Goal: Use online tool/utility

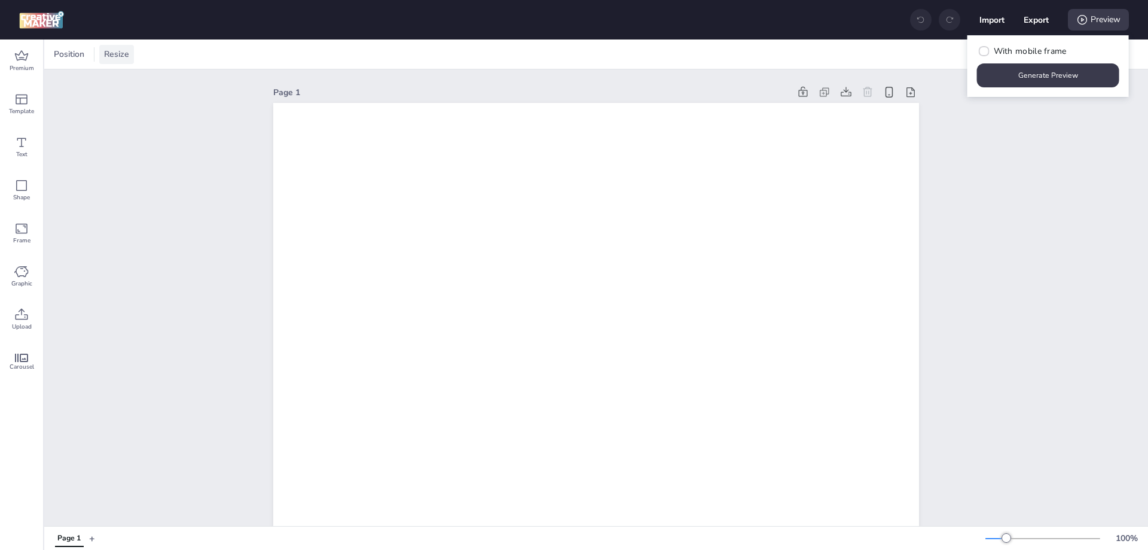
click at [99, 60] on div "Resize" at bounding box center [116, 54] width 35 height 19
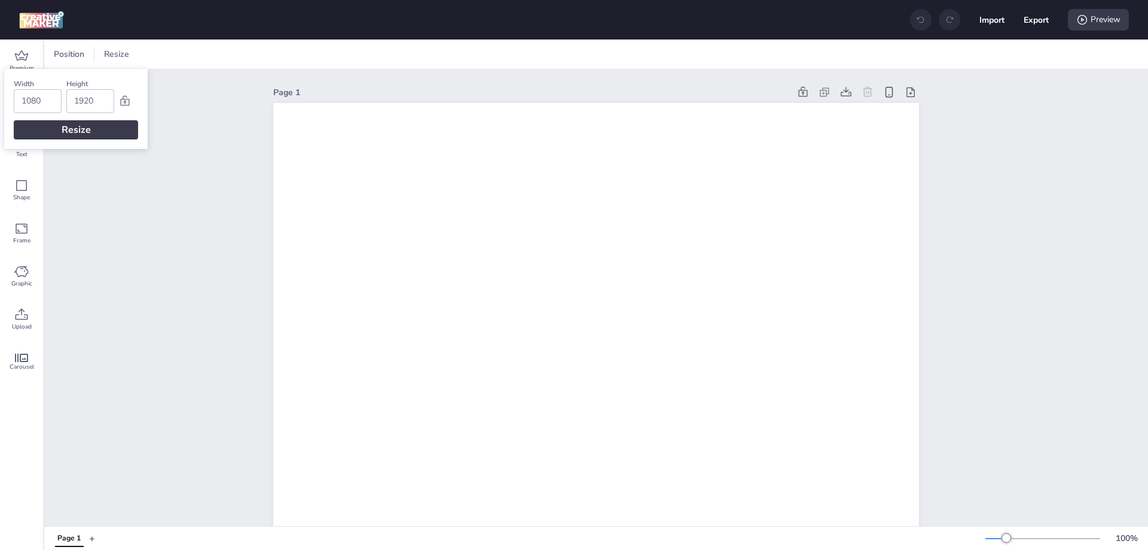
click at [43, 97] on input "1080" at bounding box center [38, 101] width 32 height 23
type input "320"
type input "50"
click at [43, 97] on input "320" at bounding box center [38, 101] width 32 height 23
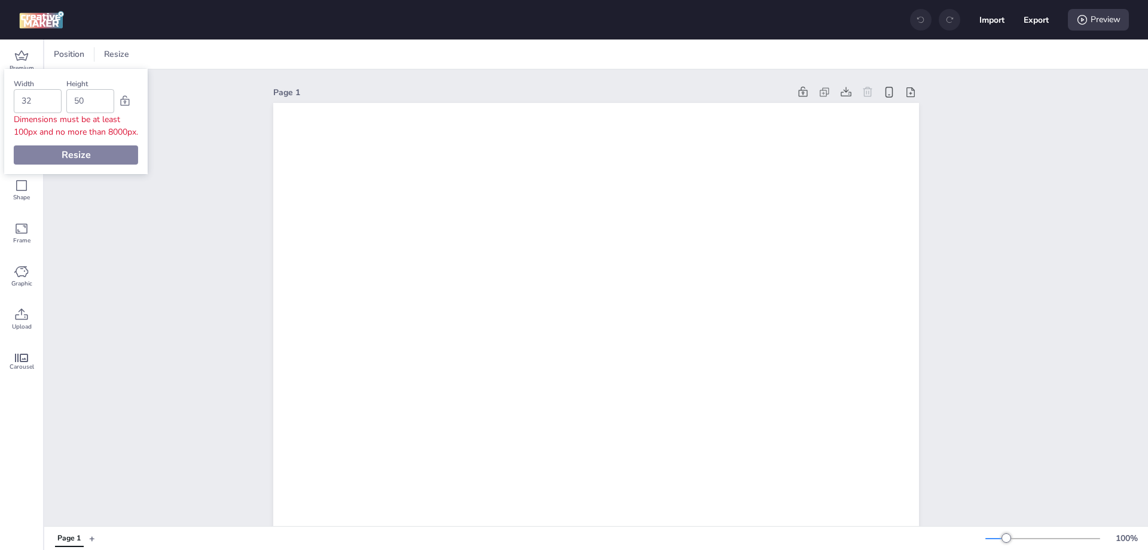
type input "3"
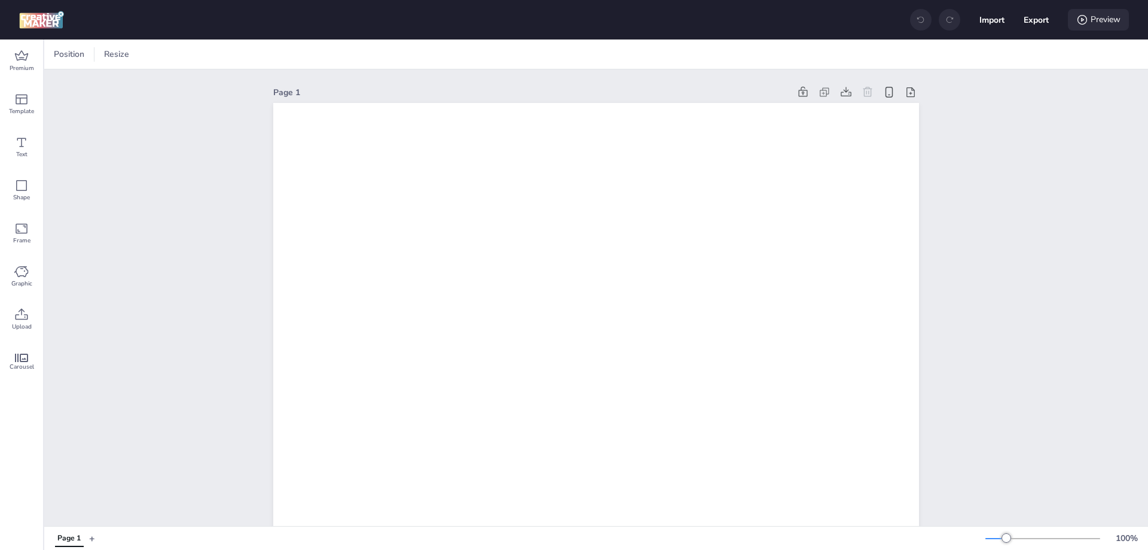
click at [1081, 19] on icon at bounding box center [1083, 20] width 10 height 10
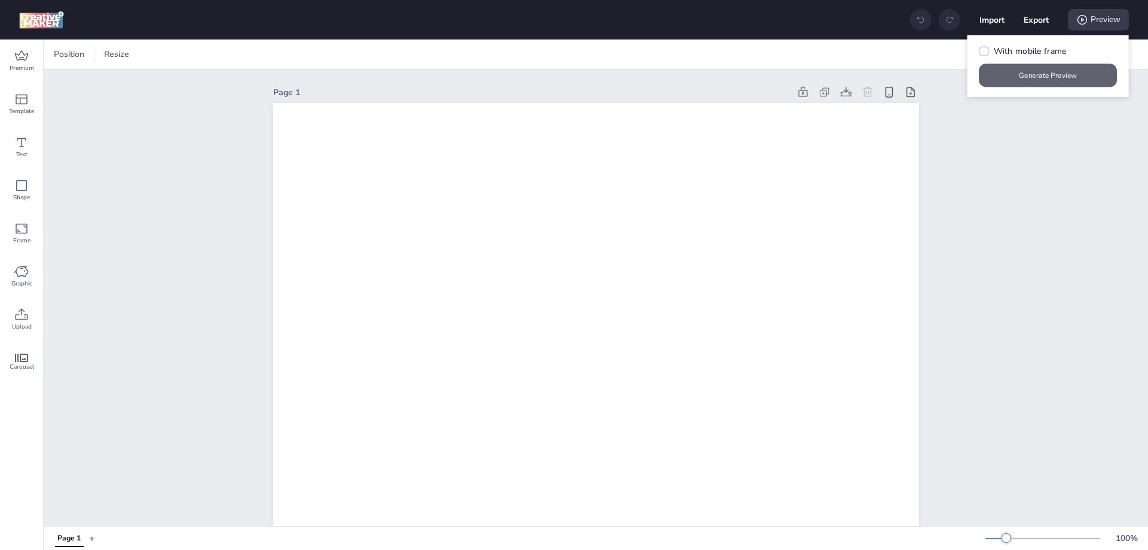
click at [1048, 71] on button "Generate Preview" at bounding box center [1048, 75] width 138 height 23
